Goal: Task Accomplishment & Management: Complete application form

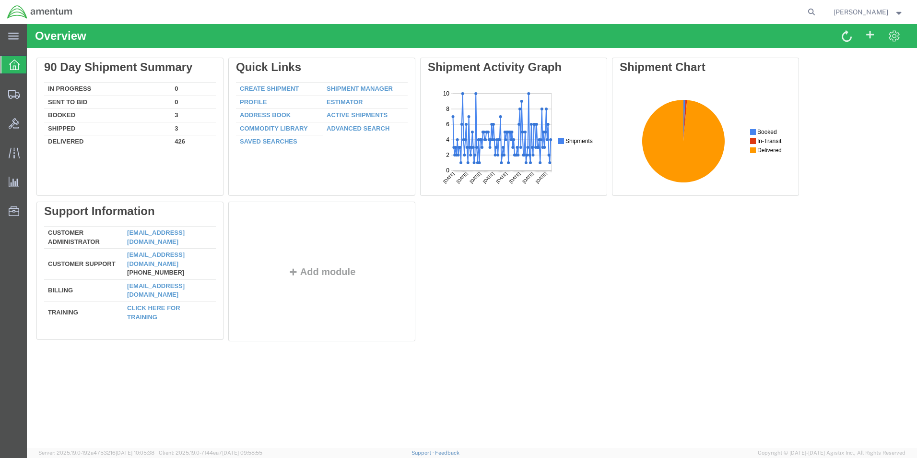
click at [274, 87] on link "Create Shipment" at bounding box center [269, 88] width 59 height 7
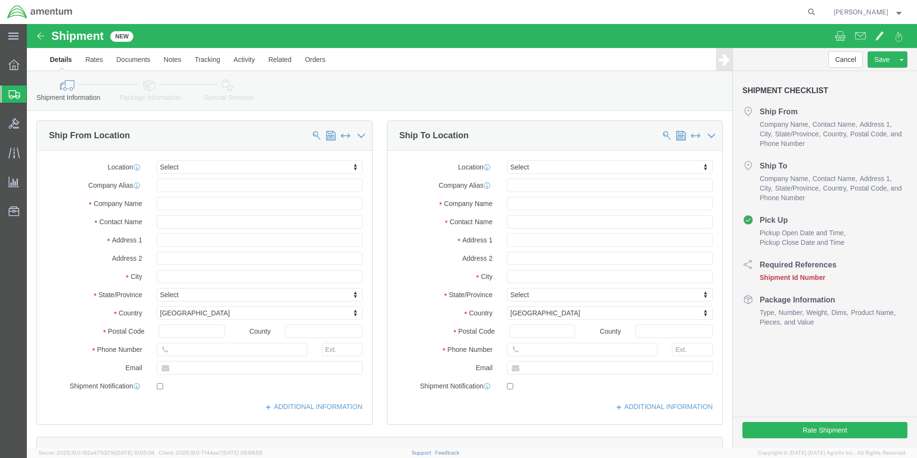
select select
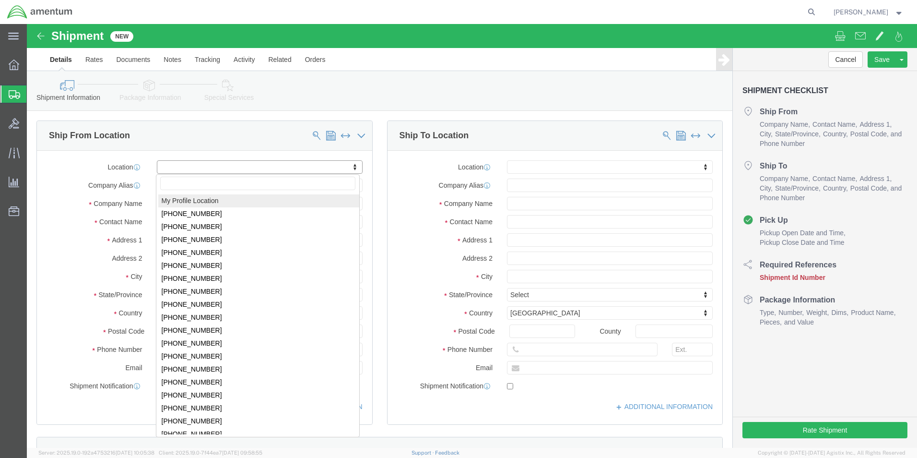
select select "MYPROFILE"
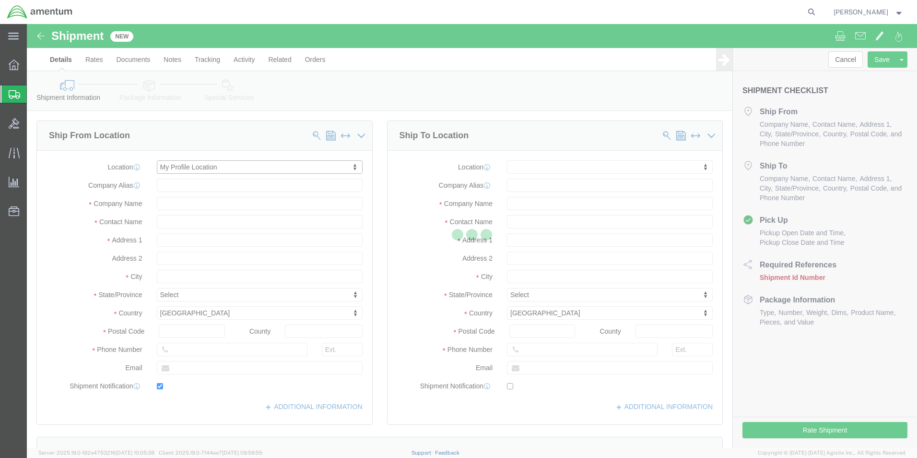
type input "Amentum Services, Inc."
type input "[PERSON_NAME]"
type input "5600 Air Cargo Road"
type input "[US_STATE][GEOGRAPHIC_DATA]"
type input "73159-1109"
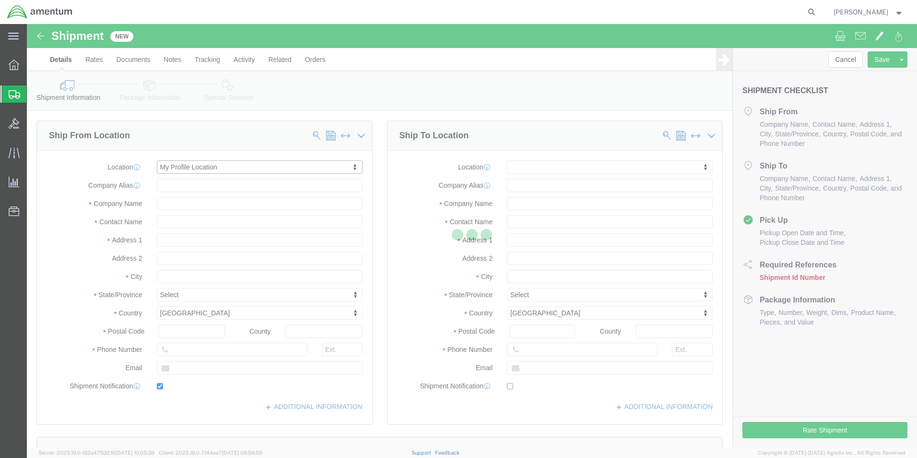
type input "[PHONE_NUMBER]"
type input "[PERSON_NAME][EMAIL_ADDRESS][PERSON_NAME][DOMAIN_NAME]"
checkbox input "true"
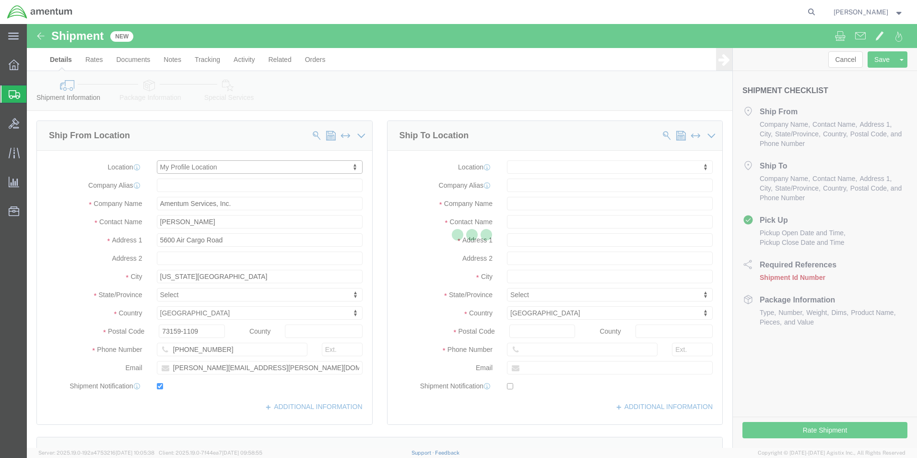
select select "OK"
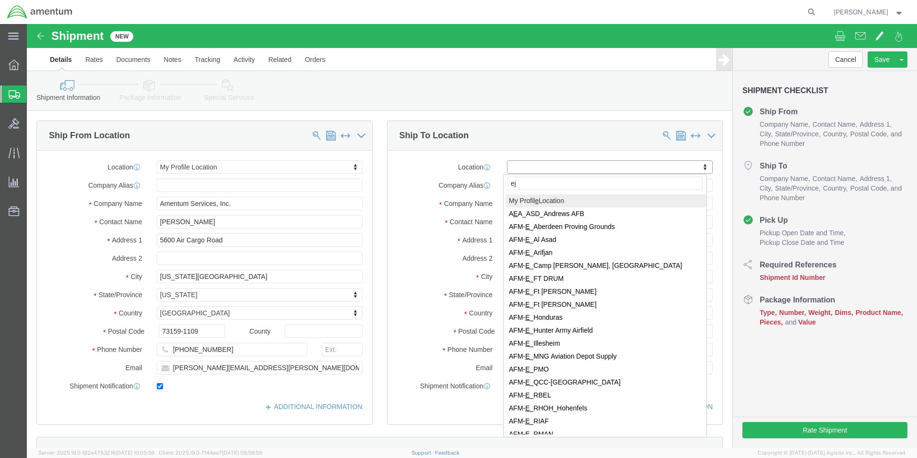
type input "eja"
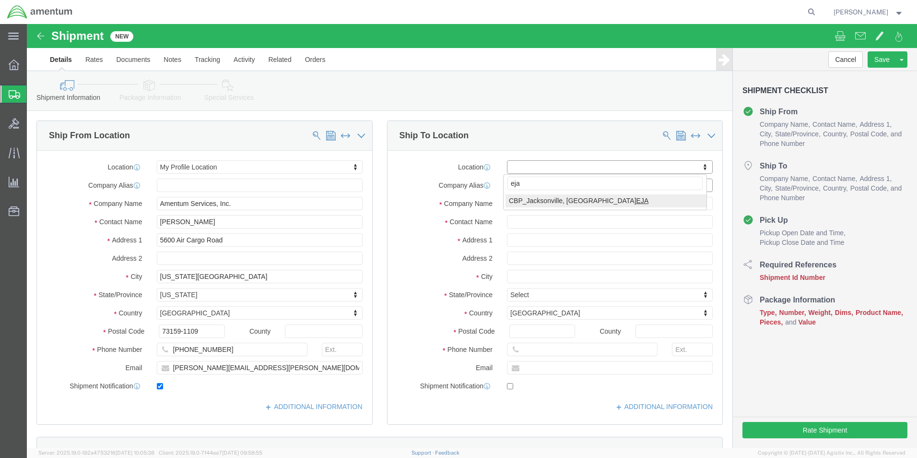
select select "49930"
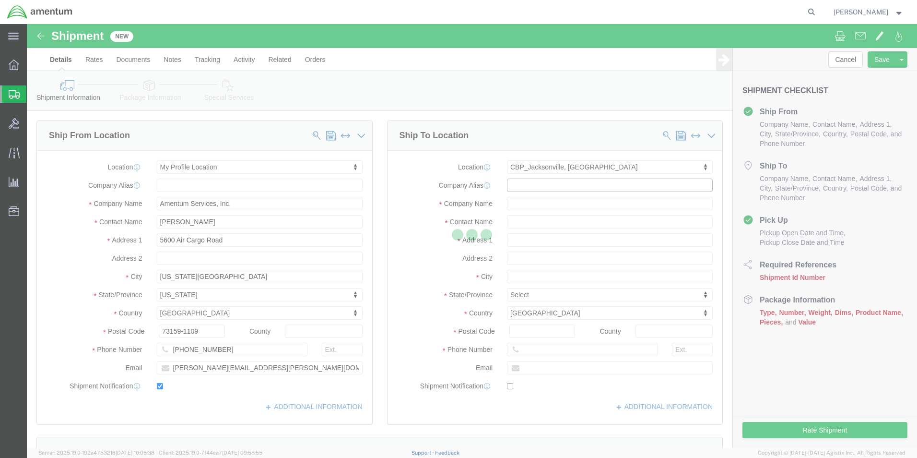
type input "Amentum Services, Inc."
type input "Hangar 1002, [GEOGRAPHIC_DATA]"
type input "[GEOGRAPHIC_DATA]"
type input "32212"
type input "[PHONE_NUMBER]"
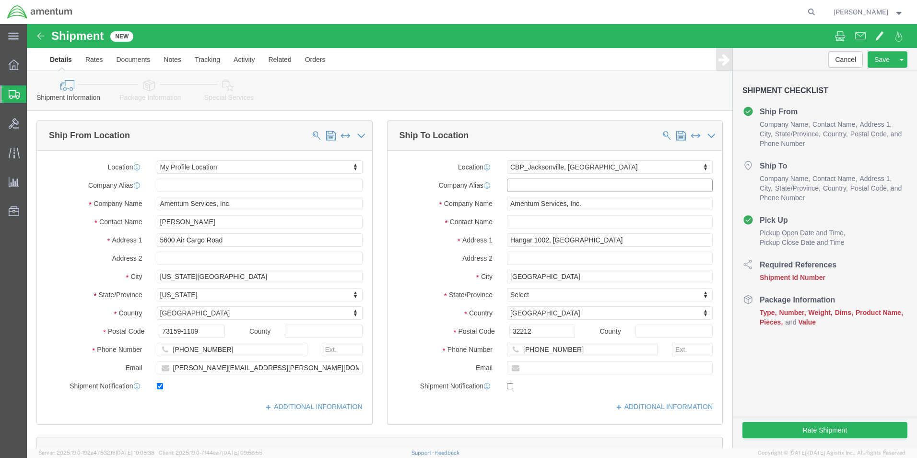
select select "FL"
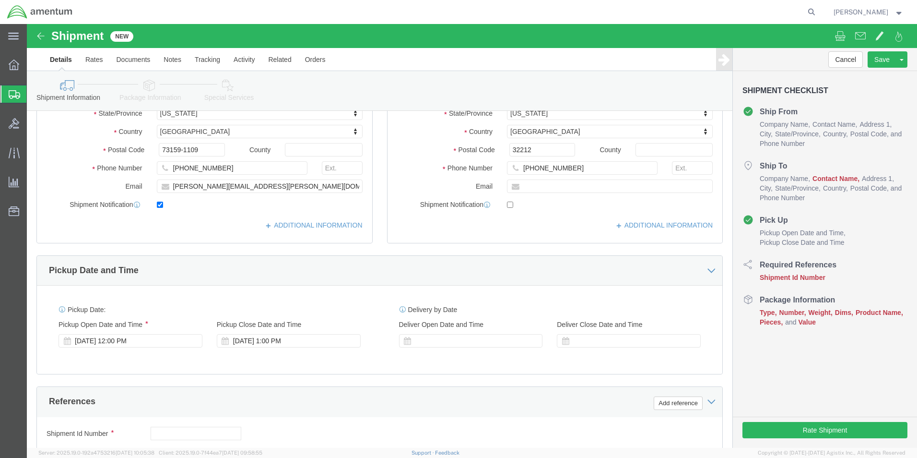
scroll to position [192, 0]
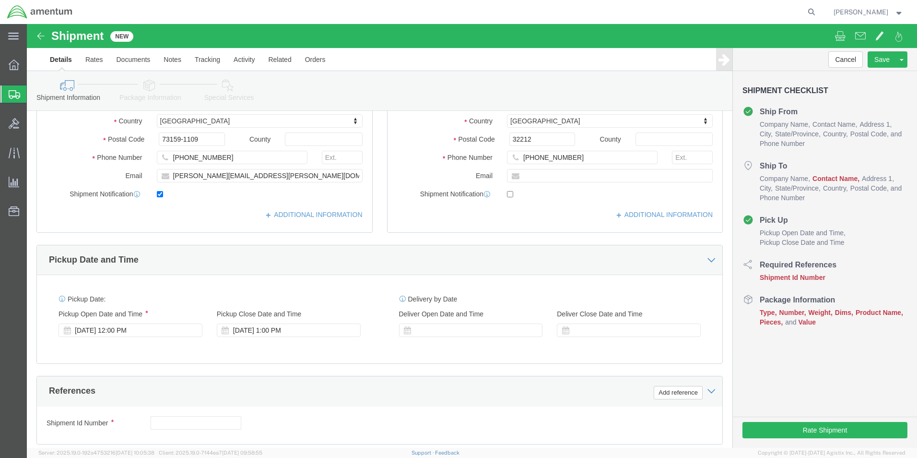
click div "[DATE] 1:00 PM"
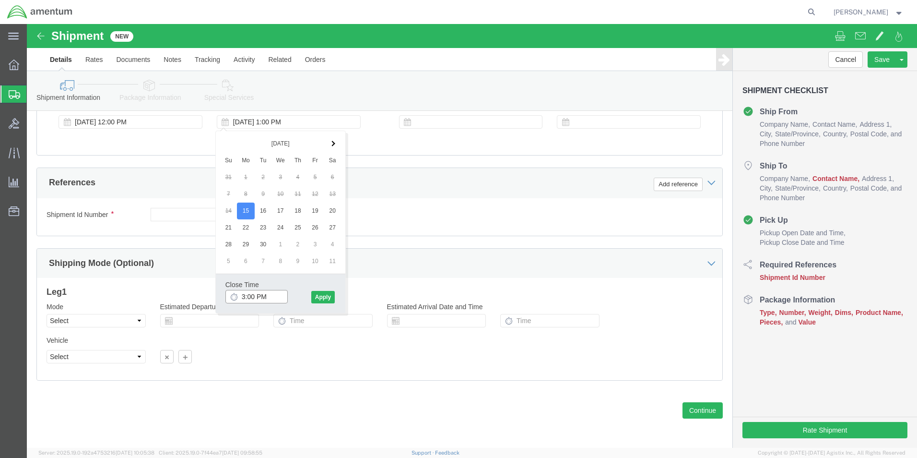
type input "3:00 PM"
click div "Close Time 3:00 PM [DATE] 1:00 PM - [DATE] 1:00 PM Cancel Apply"
click button "Apply"
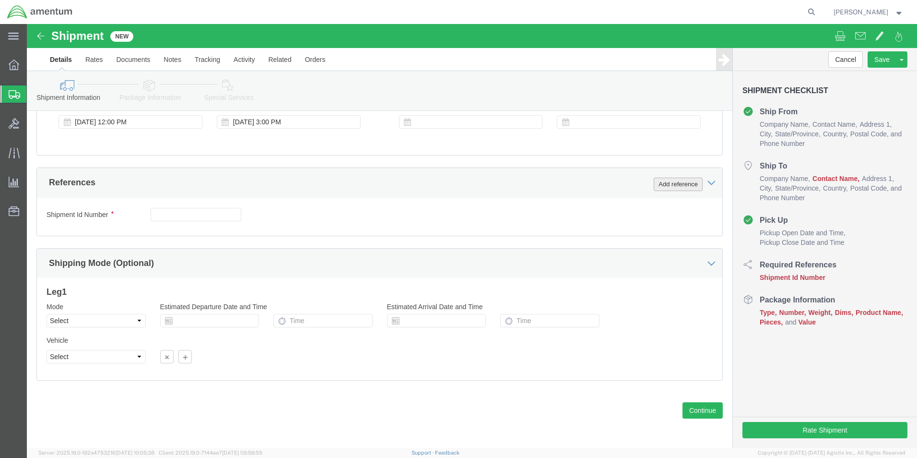
click button "Add reference"
drag, startPoint x: 509, startPoint y: 186, endPoint x: 509, endPoint y: 196, distance: 10.1
click select "Select Account Type Activity ID Airline Appointment Number ASN Batch Request # …"
select select "DEPT"
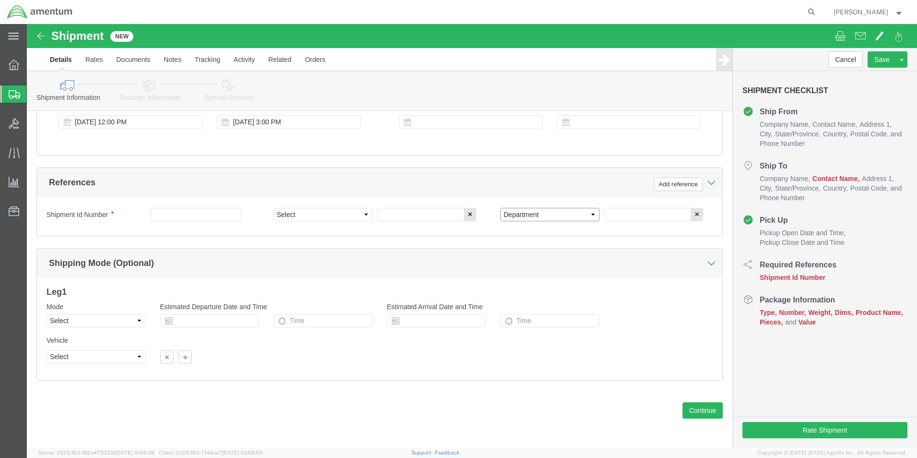
click select "Select Account Type Activity ID Airline Appointment Number ASN Batch Request # …"
drag, startPoint x: 301, startPoint y: 191, endPoint x: 301, endPoint y: 198, distance: 6.2
click select "Select Account Type Activity ID Airline Appointment Number ASN Batch Request # …"
select select "CUSTREF"
click select "Select Account Type Activity ID Airline Appointment Number ASN Batch Request # …"
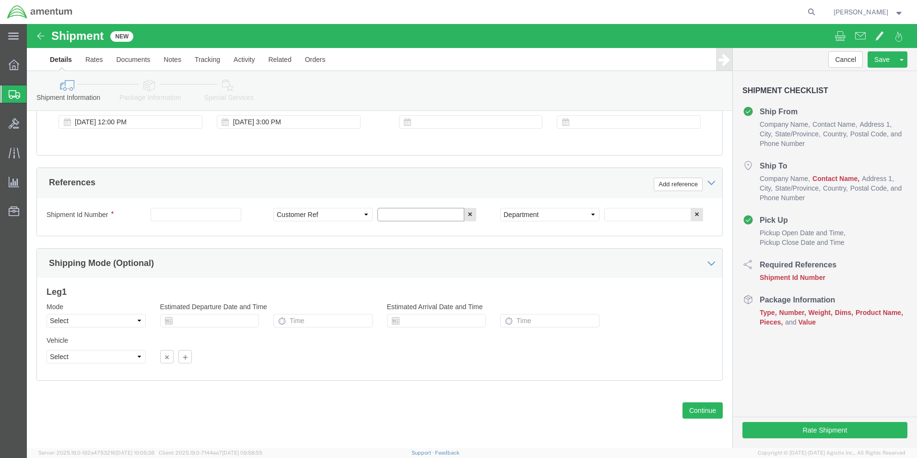
click input "text"
type input "614-000072"
click input "text"
type input "614-000072"
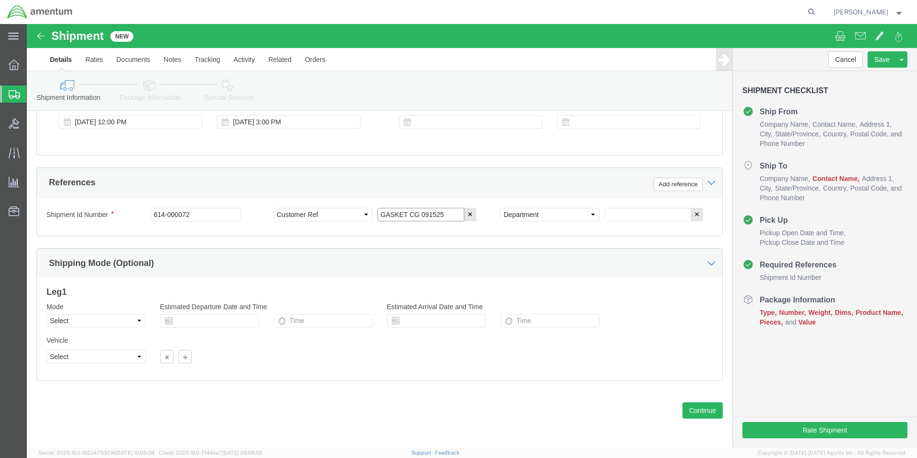
type input "GASKET CG 091525"
type input "CBP"
click button "Continue"
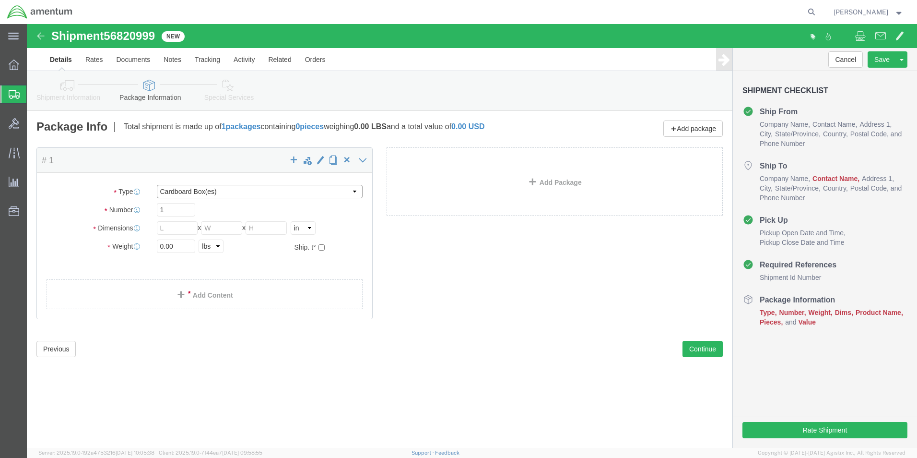
drag, startPoint x: 174, startPoint y: 165, endPoint x: 175, endPoint y: 171, distance: 6.3
click select "Select BCK Boxes Bale(s) Basket(s) Bolt(s) Bottle(s) Buckets Bulk Bundle(s) Can…"
select select "ENV"
click select "Select BCK Boxes Bale(s) Basket(s) Bolt(s) Bottle(s) Buckets Bulk Bundle(s) Can…"
type input "9.50"
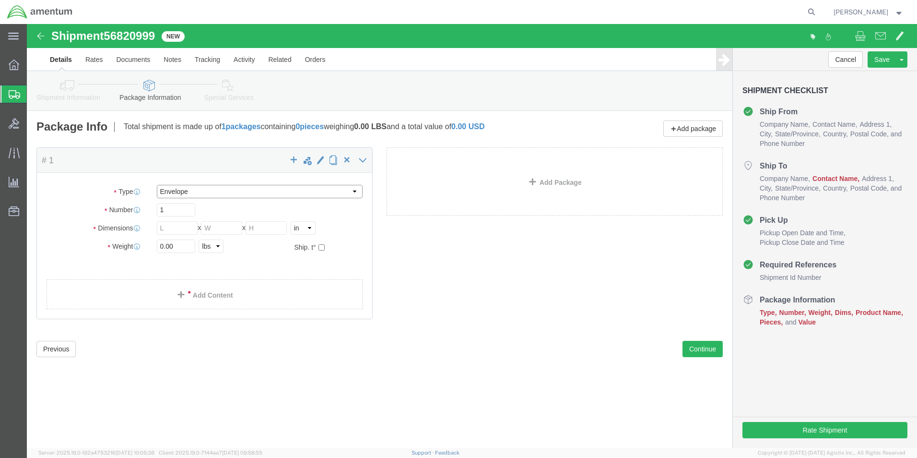
type input "12.50"
type input "0.25"
type input "1"
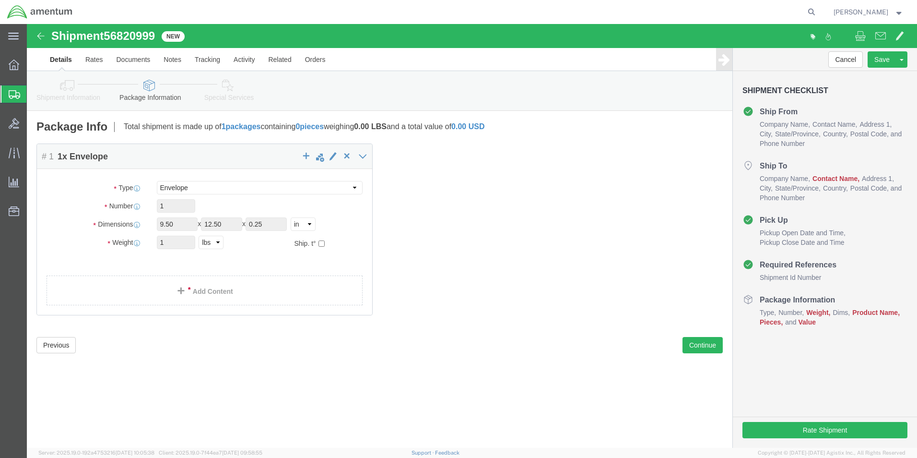
click link "Add Content"
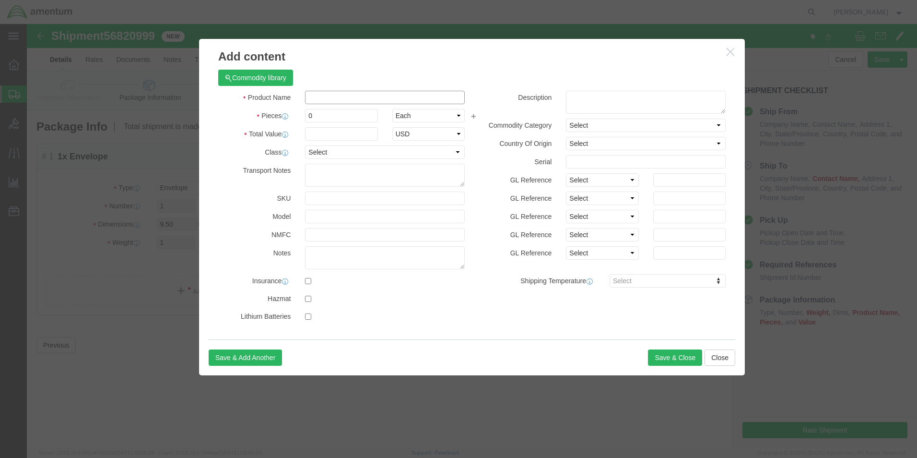
click input "text"
type input "GASKET"
type input "1.00"
type input "100.00"
click button "Save & Close"
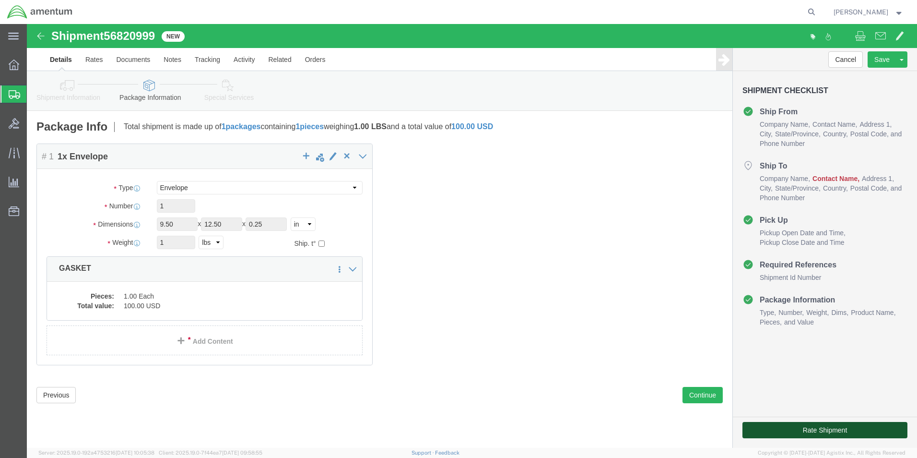
drag, startPoint x: 741, startPoint y: 402, endPoint x: 616, endPoint y: 377, distance: 127.9
click button "Rate Shipment"
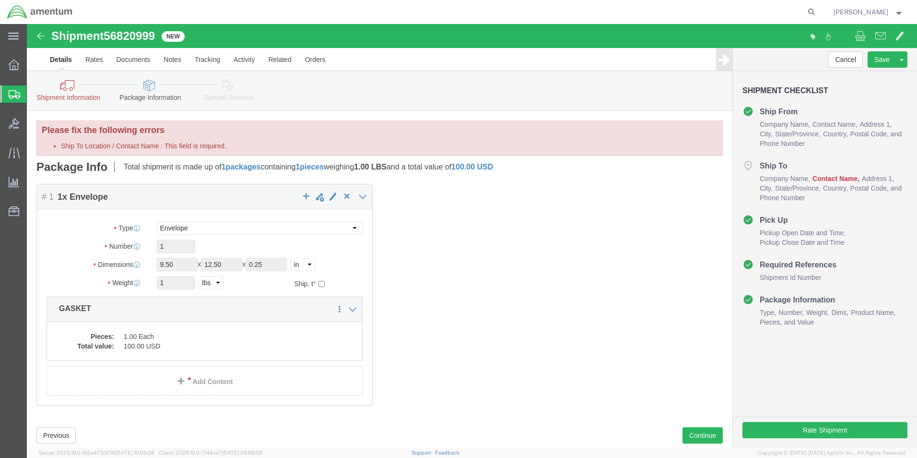
click link "Shipment Information"
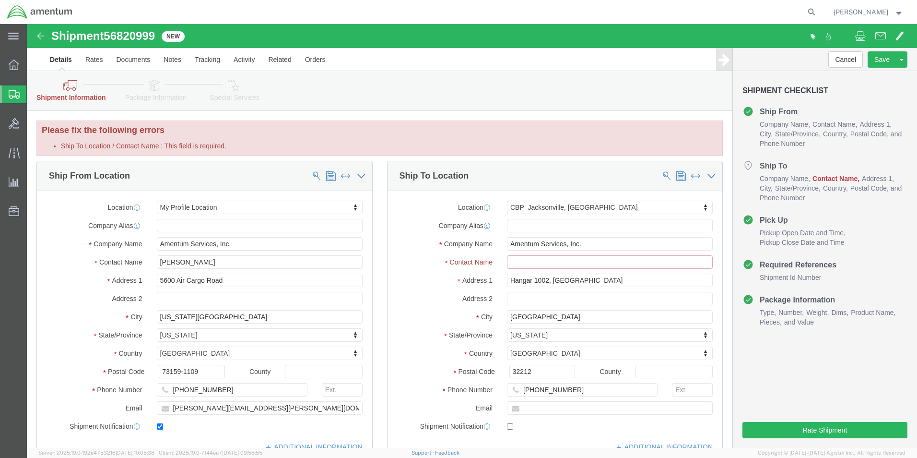
click input "Ship To Location / Contact Name : This field is required."
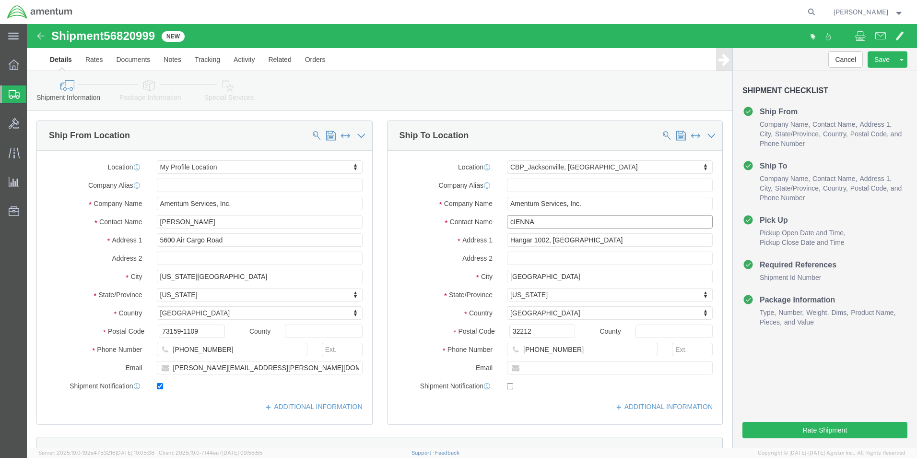
type input "cIENNA"
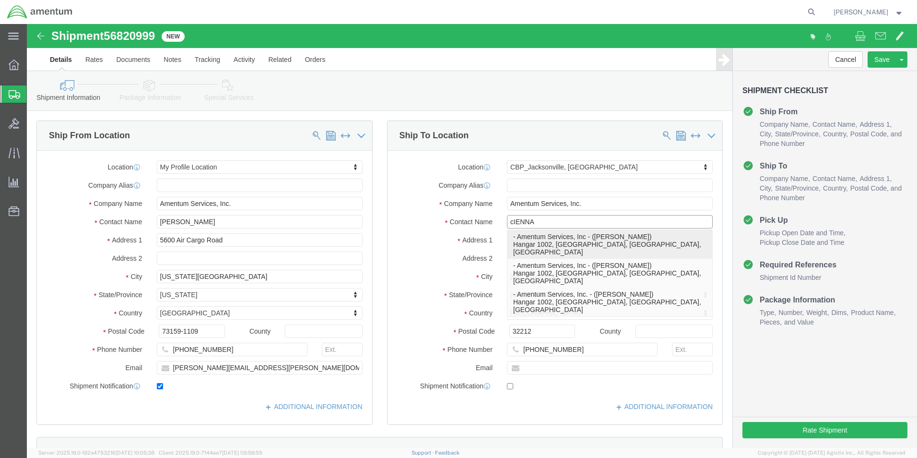
click p "- Amentum Services, Inc - ([PERSON_NAME]) Hangar 1002, [GEOGRAPHIC_DATA], [GEOG…"
select select
type input "Amentum Services, Inc"
type input "[PERSON_NAME]"
select select "FL"
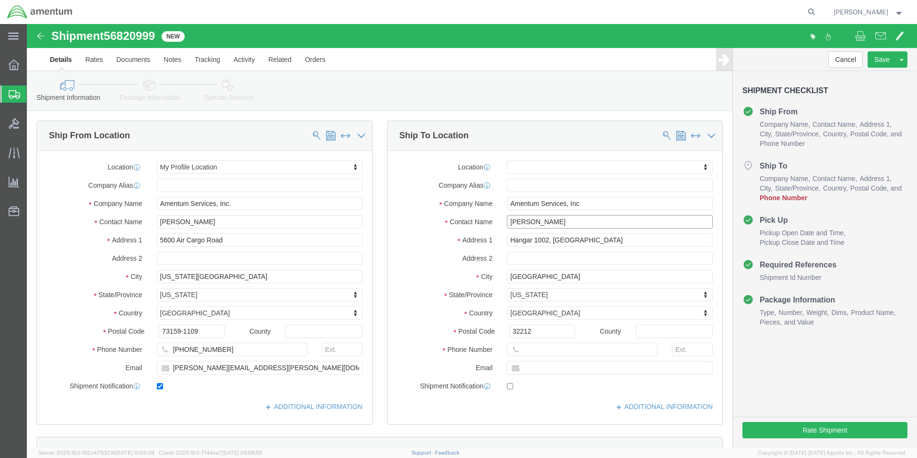
click input "[PERSON_NAME]"
type input "C"
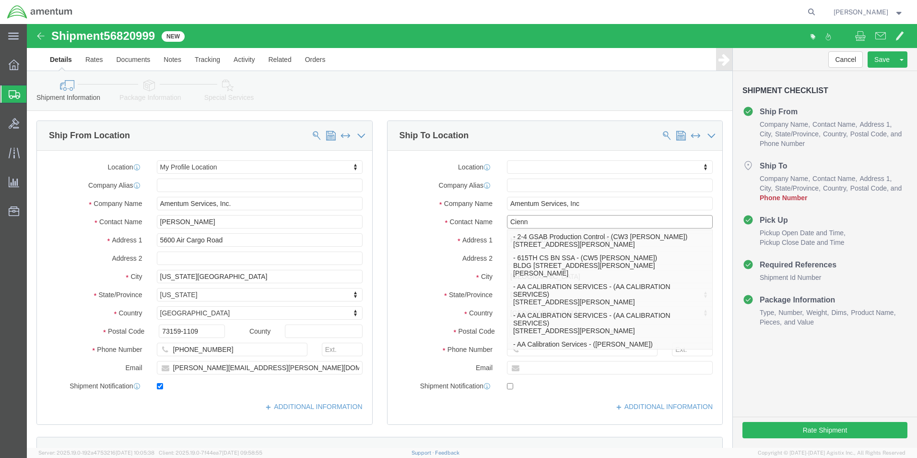
type input "Cienna"
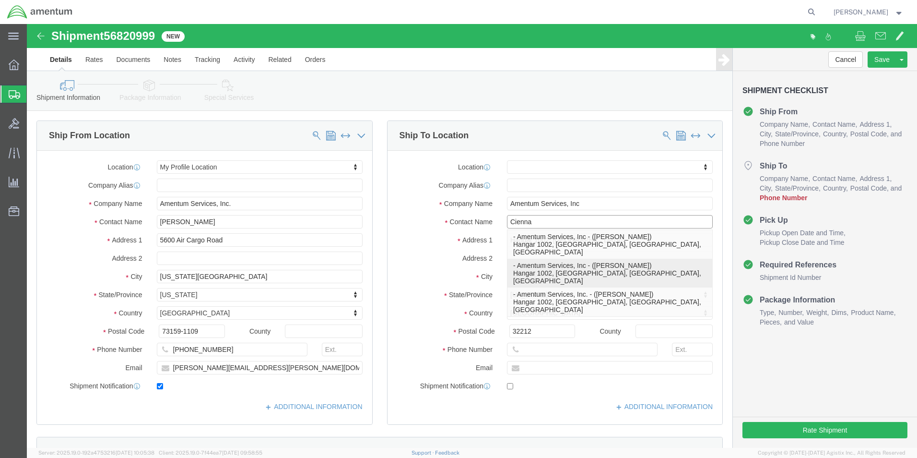
click p "- Amentum Services, Inc - ([PERSON_NAME]) Hangar 1002, [GEOGRAPHIC_DATA], [GEOG…"
select select
type input "[PERSON_NAME]"
select select "FL"
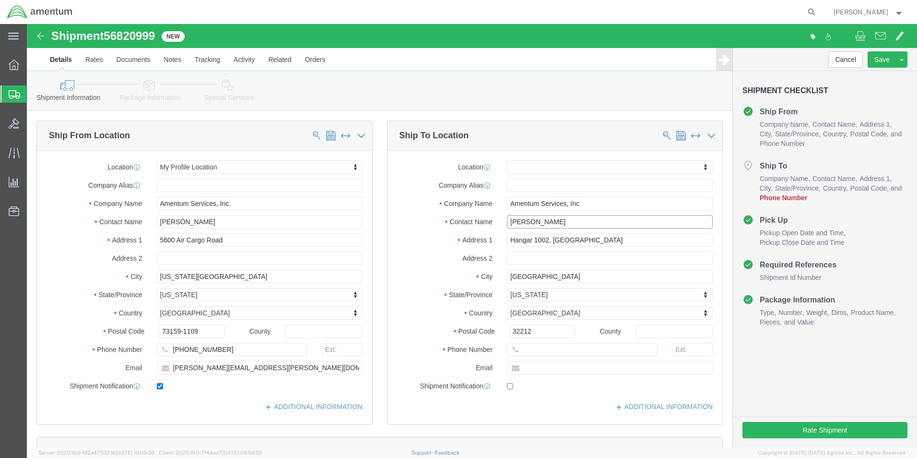
click input "[PERSON_NAME]"
drag, startPoint x: 553, startPoint y: 199, endPoint x: 454, endPoint y: 195, distance: 98.9
click div "Contact Name [PERSON_NAME] Cienna"
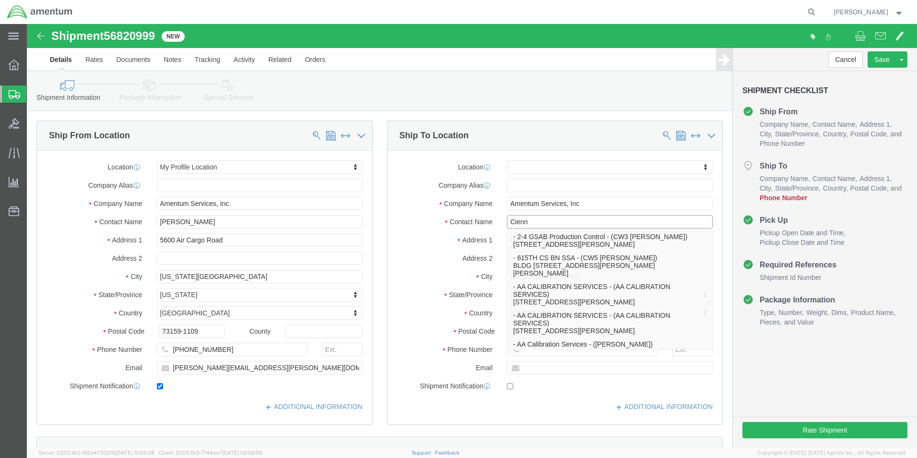
type input "Cienna"
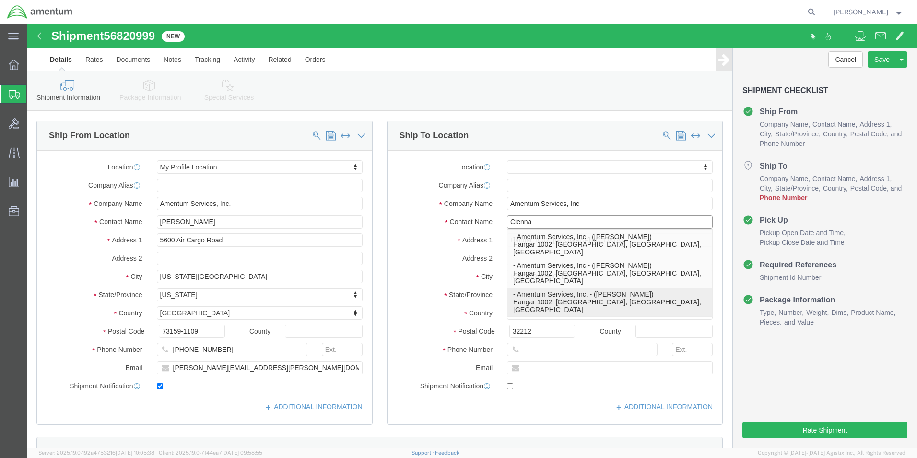
click p "- Amentum Services, Inc. - ([PERSON_NAME]) Hangar [STREET_ADDRESS]"
select select
type input "Amentum Services, Inc."
type input "[PERSON_NAME]"
type input "[PHONE_NUMBER]"
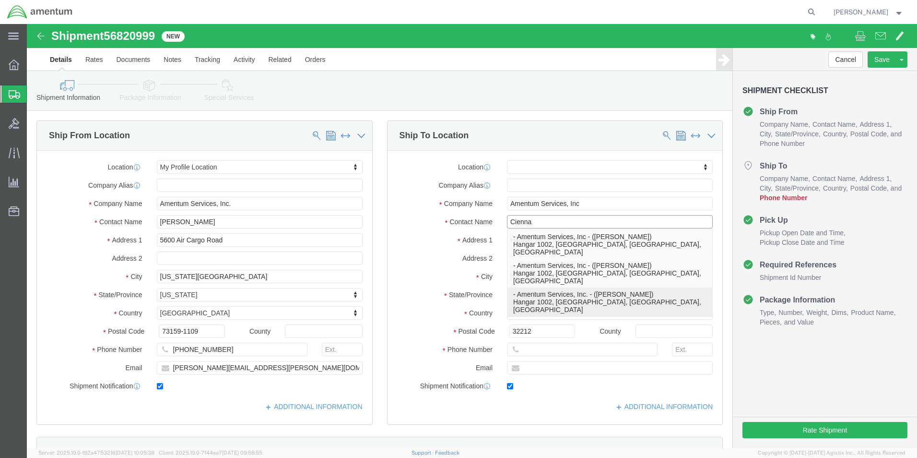
type input "[DOMAIN_NAME][EMAIL_ADDRESS][PERSON_NAME][DOMAIN_NAME]"
checkbox input "true"
select select "FL"
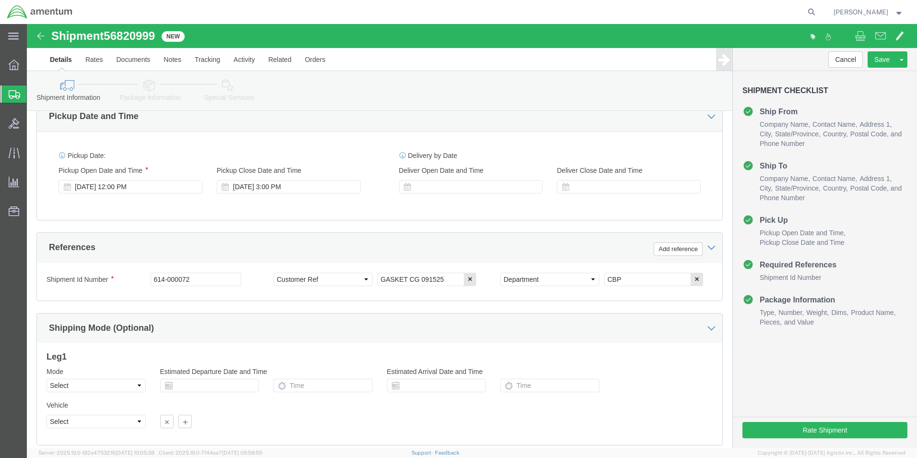
scroll to position [336, 0]
type input "[PERSON_NAME]"
click button "Rate Shipment"
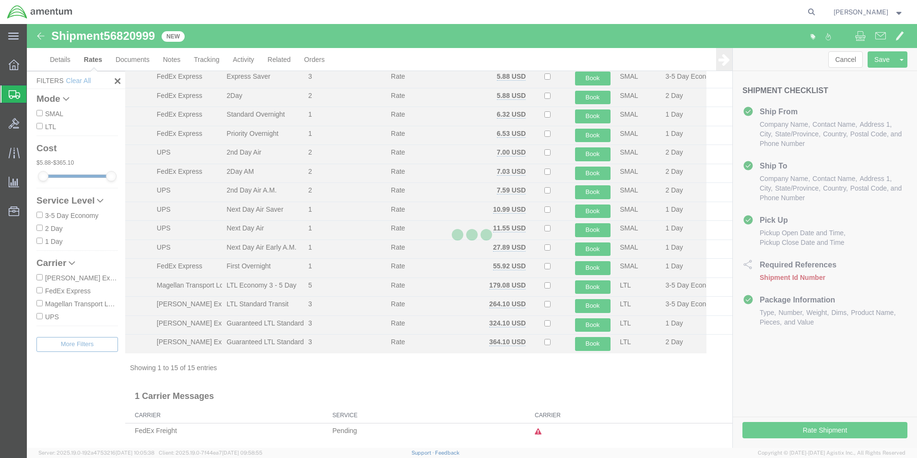
scroll to position [39, 0]
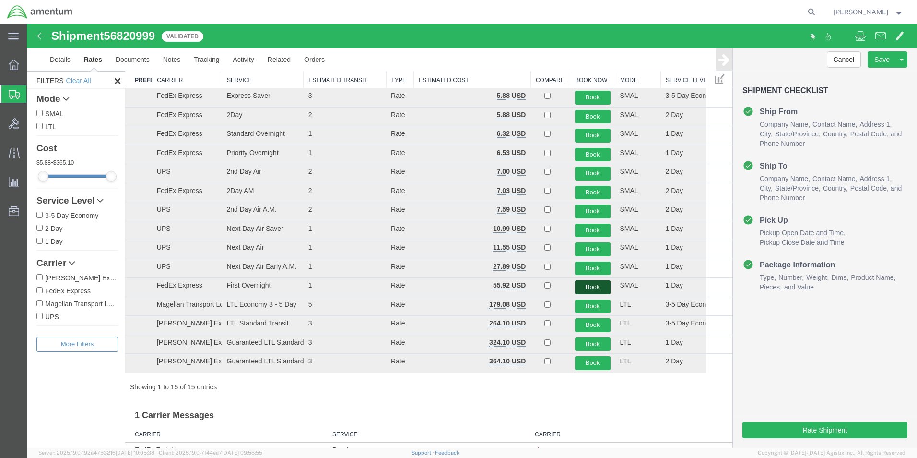
click at [584, 284] on button "Book" at bounding box center [592, 287] width 35 height 14
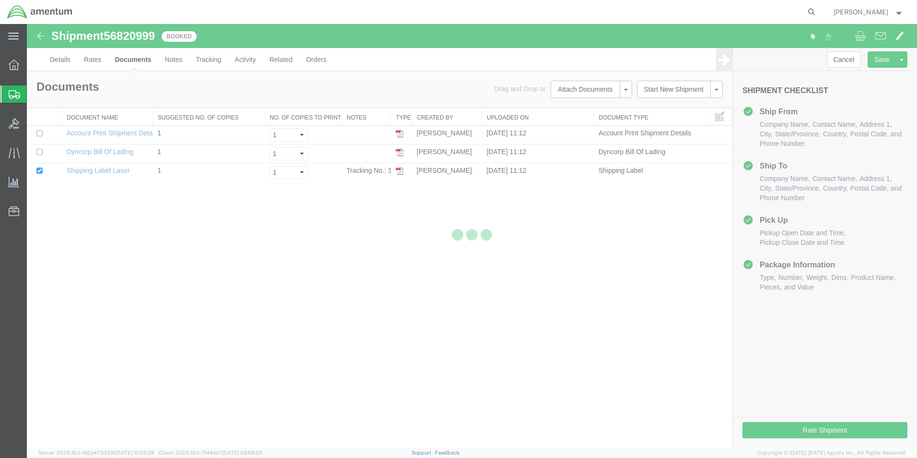
scroll to position [0, 0]
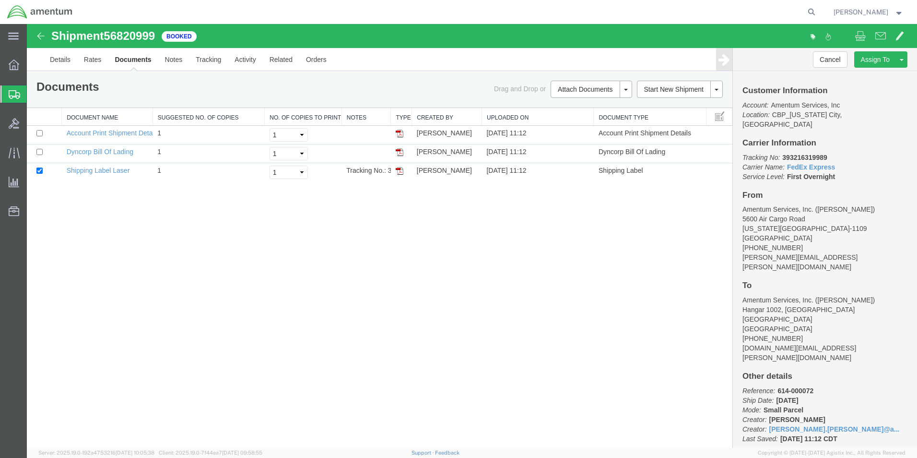
click at [401, 170] on img at bounding box center [400, 171] width 8 height 8
click at [399, 151] on img at bounding box center [400, 152] width 8 height 8
click at [64, 57] on link "Details" at bounding box center [60, 59] width 34 height 23
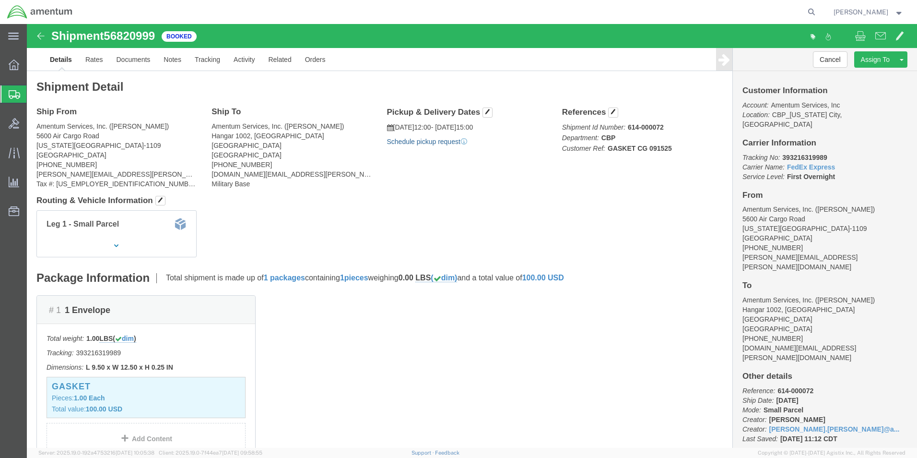
click link "Schedule pickup request"
